Goal: Find specific page/section: Find specific page/section

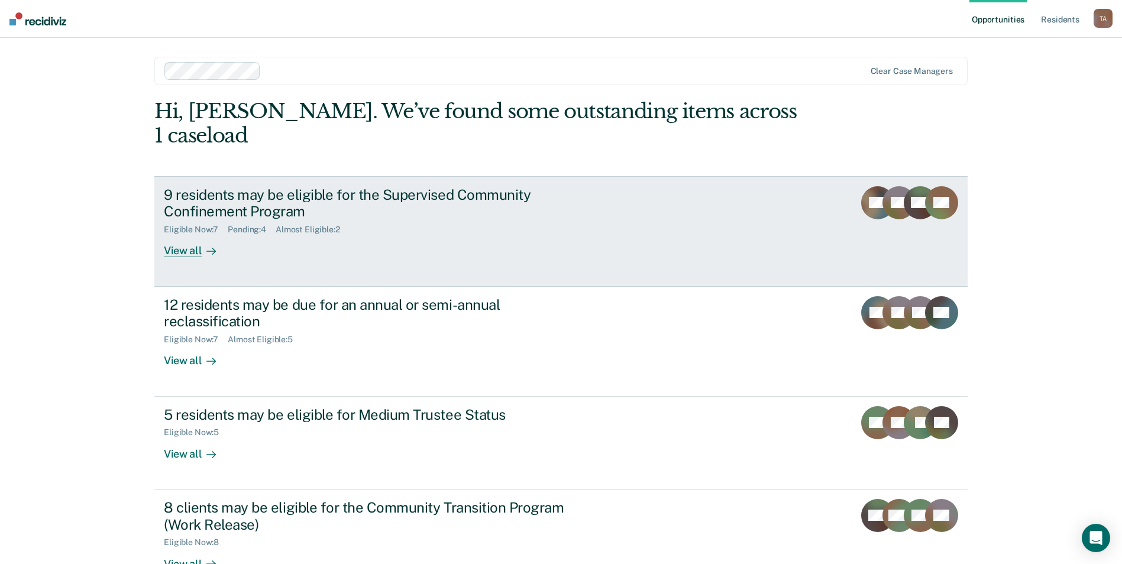
click at [196, 235] on div "View all" at bounding box center [197, 246] width 66 height 23
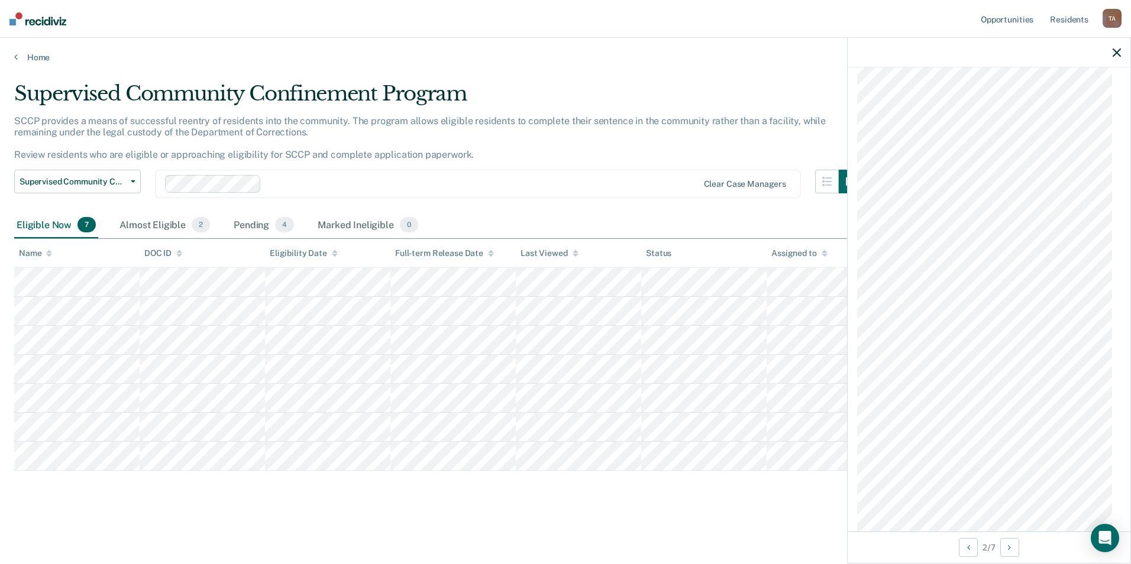
scroll to position [1230, 0]
click at [156, 223] on div "Almost Eligible 2" at bounding box center [164, 225] width 95 height 26
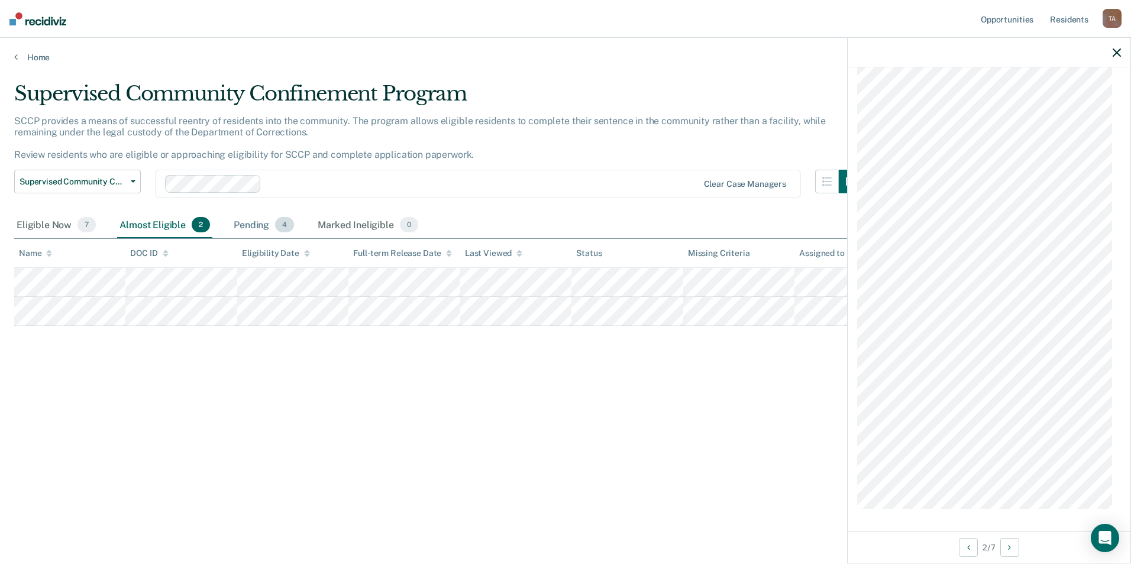
click at [267, 222] on div "Pending 4" at bounding box center [263, 225] width 65 height 26
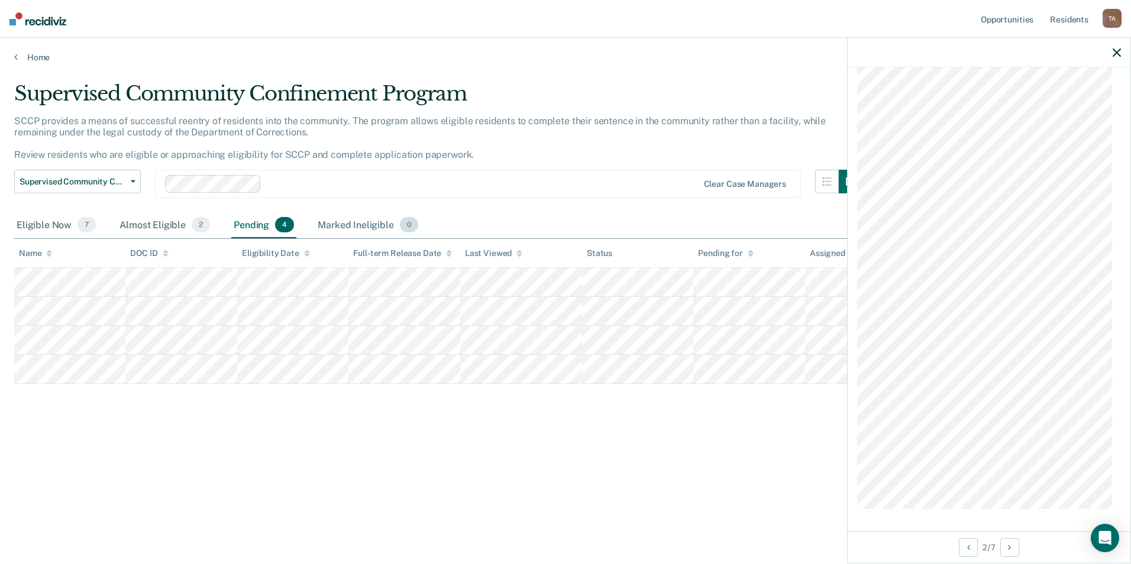
click at [351, 227] on div "Marked Ineligible 0" at bounding box center [367, 225] width 105 height 26
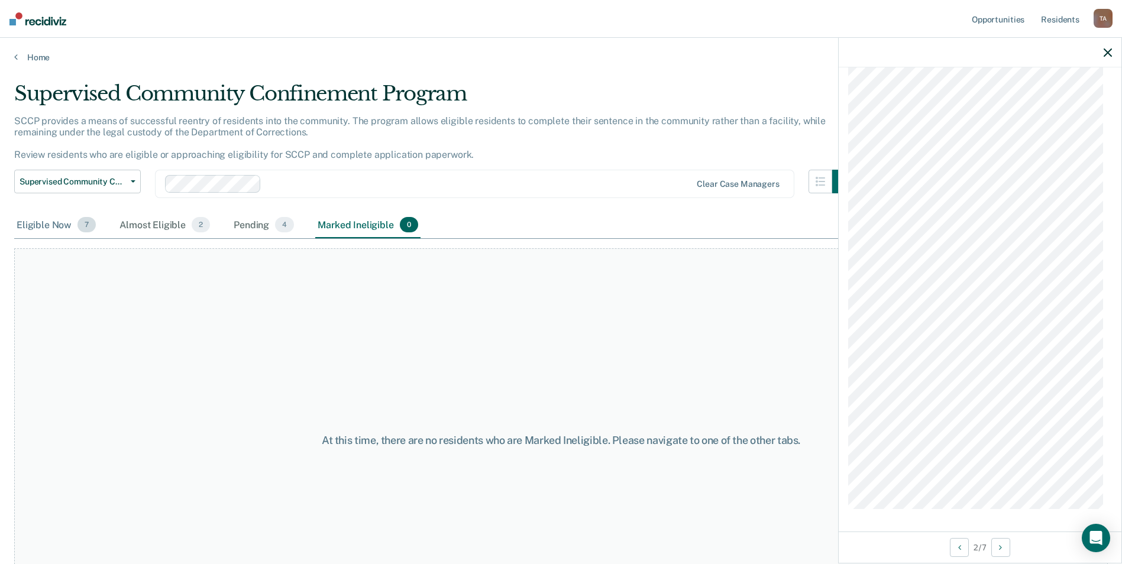
click at [64, 229] on div "Eligible Now 7" at bounding box center [56, 225] width 84 height 26
